Goal: Information Seeking & Learning: Learn about a topic

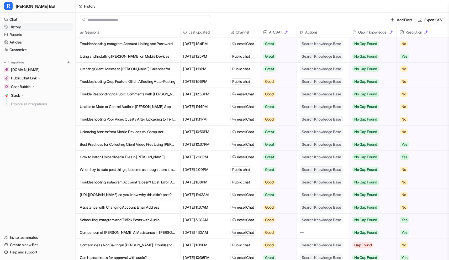
click at [150, 44] on p "Troubleshooting Instagram Account Linking and Password Issues" at bounding box center [128, 44] width 96 height 13
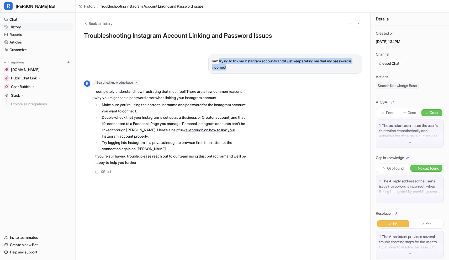
click at [284, 68] on p "I am trying to link my Instagram accounts and it just keeps telling me that my …" at bounding box center [285, 64] width 147 height 13
click at [277, 68] on p "I am trying to link my Instagram accounts and it just keeps telling me that my …" at bounding box center [285, 64] width 147 height 13
click at [267, 70] on p "I am trying to link my Instagram accounts and it just keeps telling me that my …" at bounding box center [285, 64] width 147 height 13
drag, startPoint x: 267, startPoint y: 70, endPoint x: 202, endPoint y: 57, distance: 65.6
click at [202, 57] on div "I am trying to link my Instagram accounts and it just keeps telling me that my …" at bounding box center [223, 64] width 278 height 19
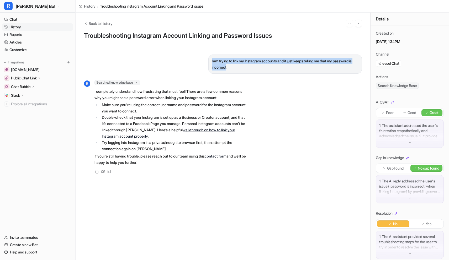
click at [23, 28] on link "History" at bounding box center [37, 26] width 71 height 7
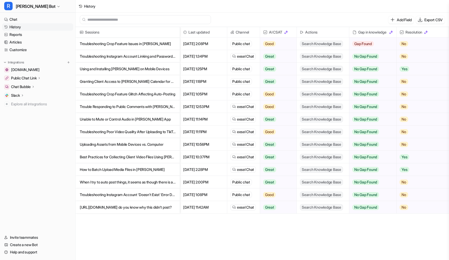
click at [140, 74] on p "Using and Installing [PERSON_NAME] on Mobile Devices" at bounding box center [128, 69] width 96 height 13
